Goal: Task Accomplishment & Management: Use online tool/utility

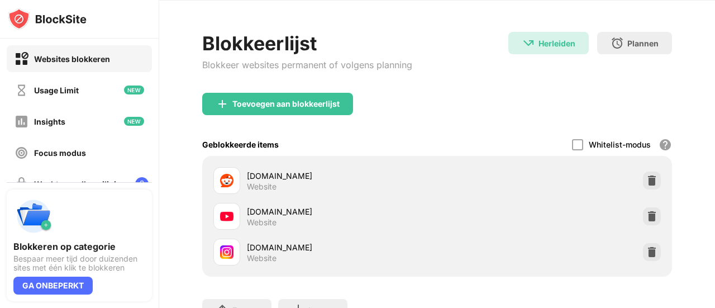
scroll to position [56, 0]
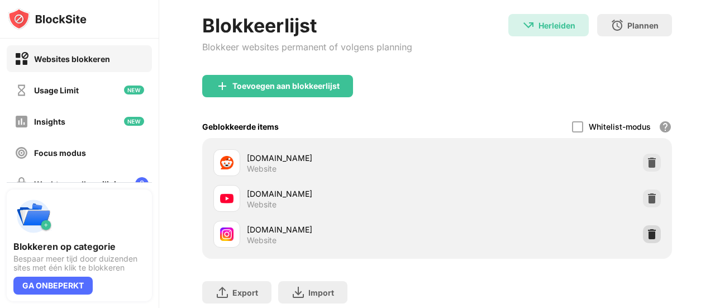
click at [646, 236] on img at bounding box center [651, 233] width 11 height 11
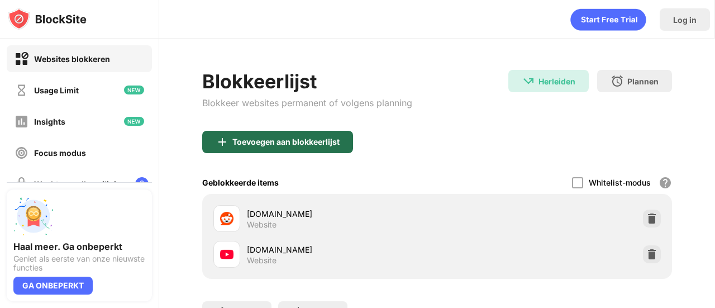
click at [255, 139] on div "Toevoegen aan blokkeerlijst" at bounding box center [285, 141] width 107 height 9
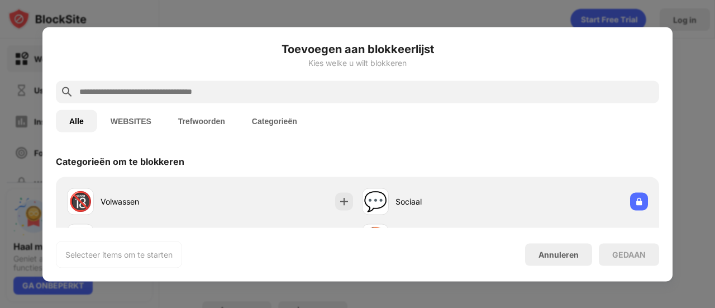
click at [262, 93] on input "text" at bounding box center [366, 91] width 576 height 13
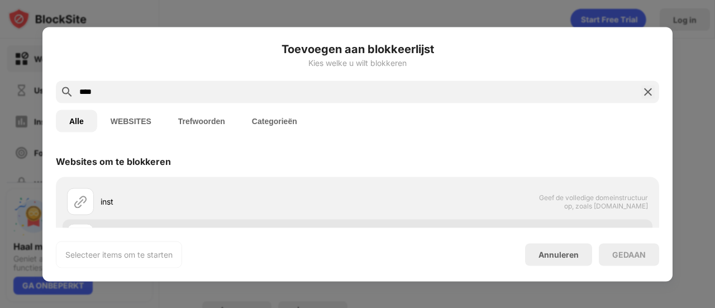
scroll to position [56, 0]
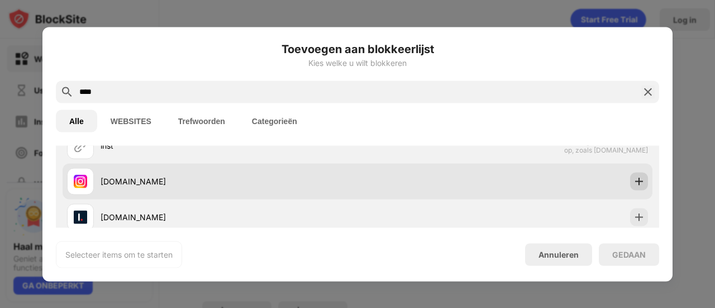
type input "****"
click at [633, 183] on img at bounding box center [638, 180] width 11 height 11
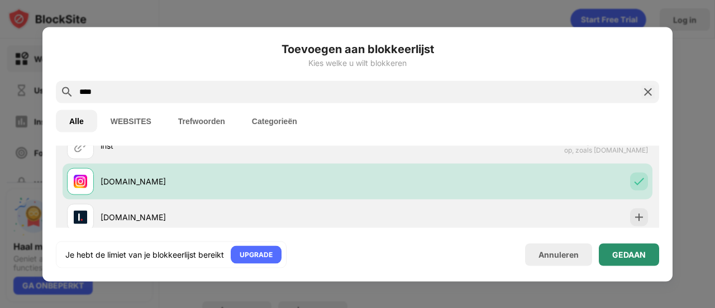
click at [633, 260] on div "GEDAAN" at bounding box center [629, 254] width 60 height 22
